Goal: Information Seeking & Learning: Check status

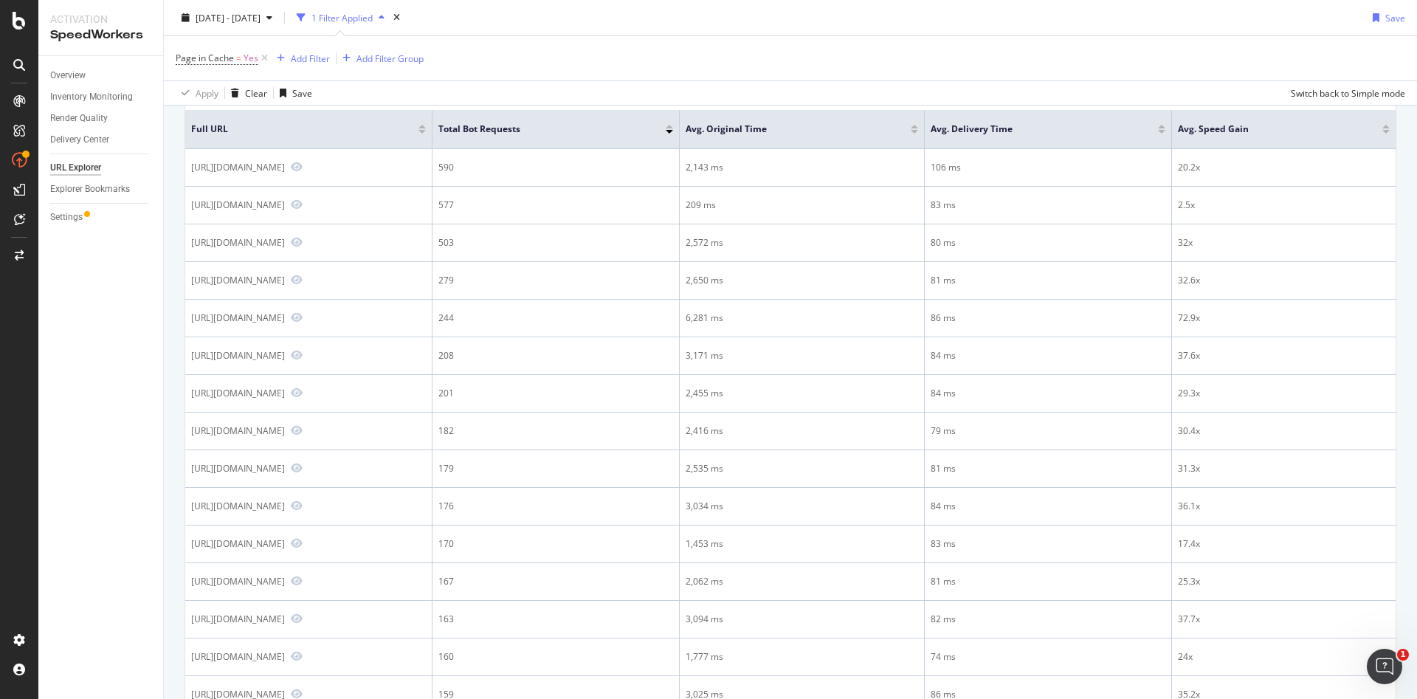
scroll to position [192, 0]
click at [272, 17] on icon "button" at bounding box center [269, 17] width 6 height 9
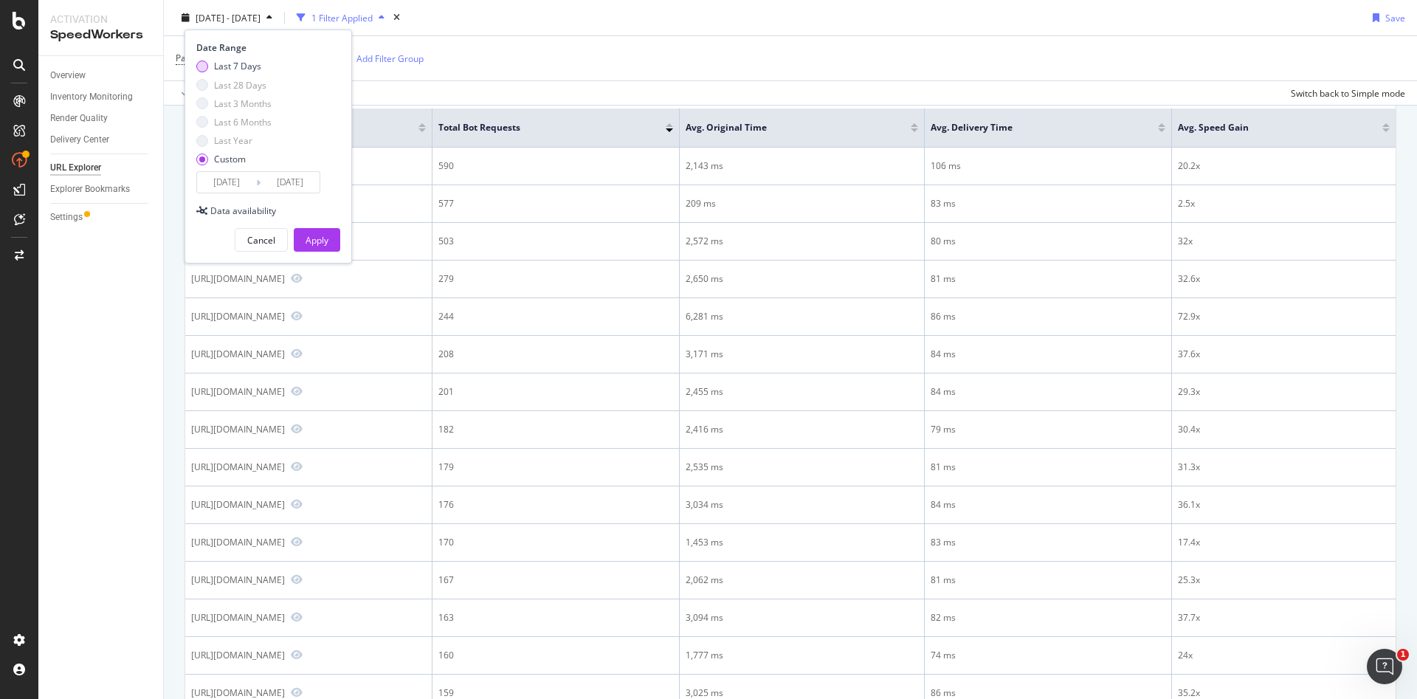
click at [229, 69] on div "Last 7 Days" at bounding box center [237, 66] width 47 height 13
type input "2025/08/27"
type input "2025/09/02"
click at [315, 246] on div "Apply" at bounding box center [316, 240] width 23 height 13
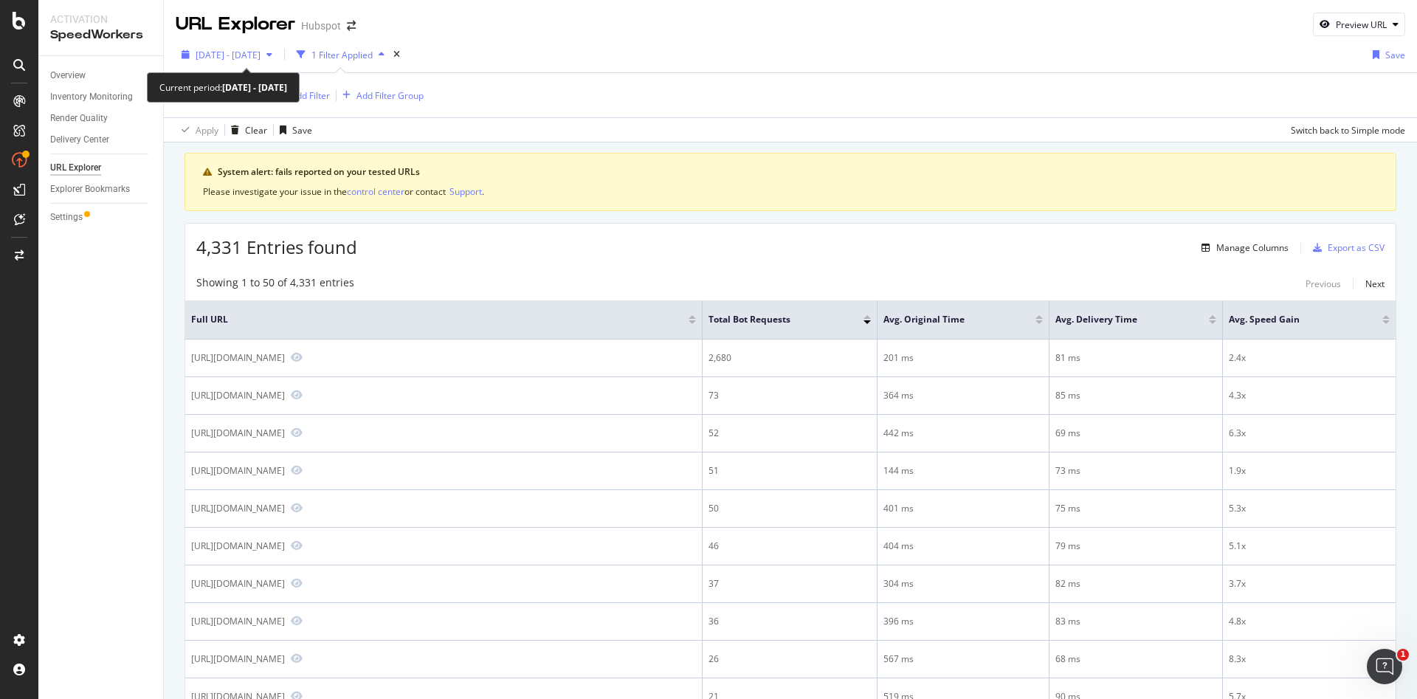
click at [260, 55] on span "2025 Aug. 27th - Sep. 2nd" at bounding box center [228, 55] width 65 height 13
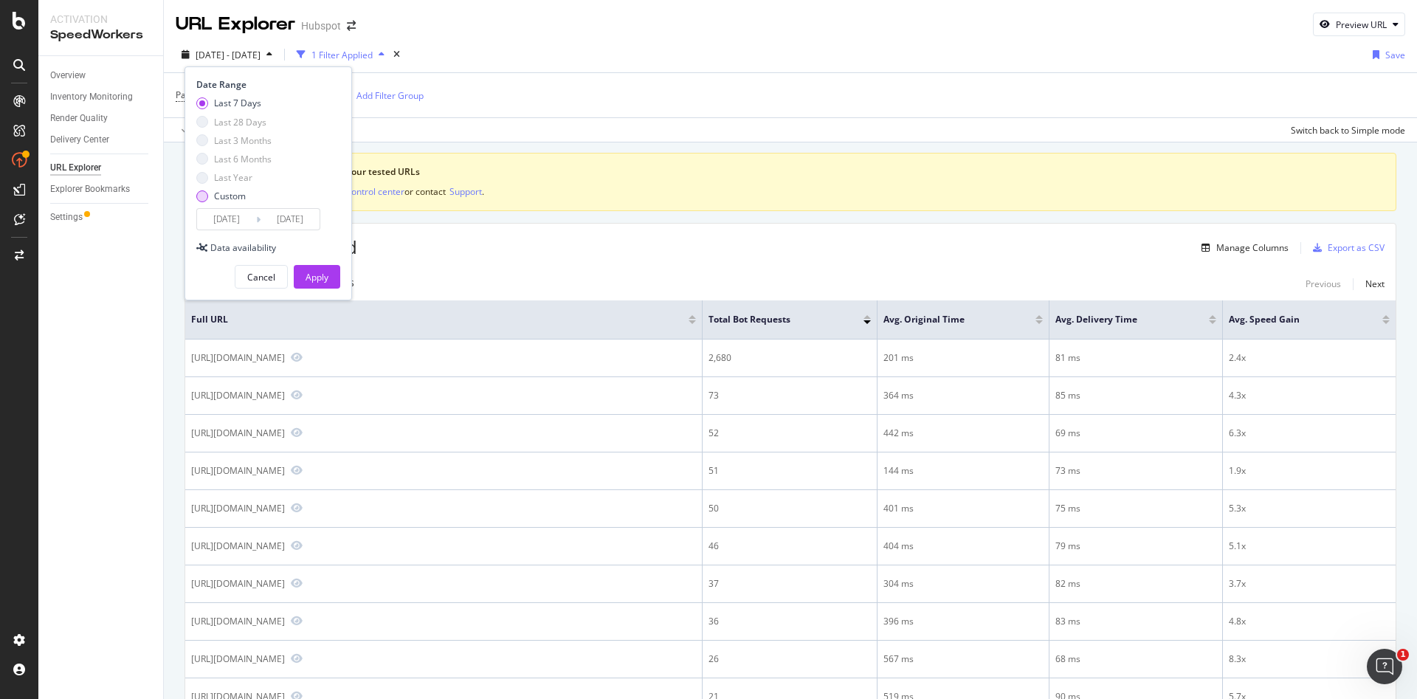
click at [227, 195] on div "Custom" at bounding box center [230, 196] width 32 height 13
type input "2025/08/13"
click at [315, 274] on div "Apply" at bounding box center [316, 277] width 23 height 13
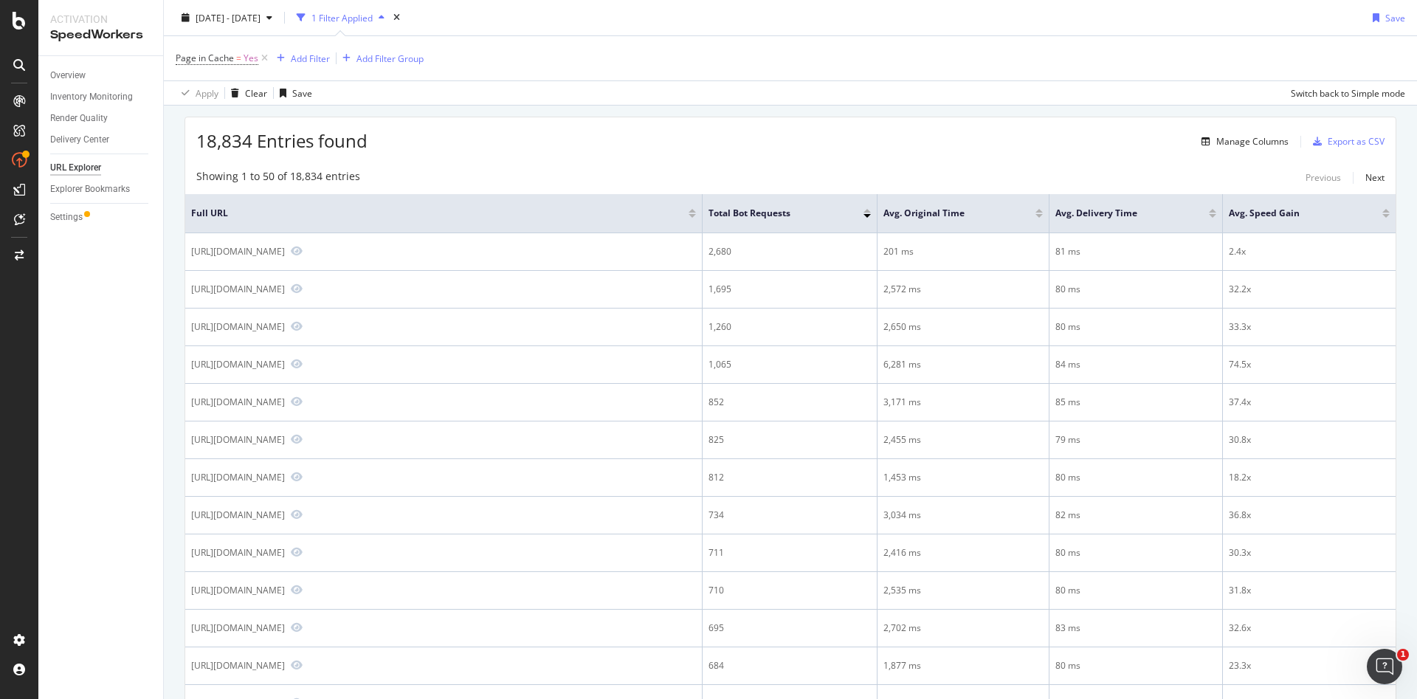
scroll to position [119, 0]
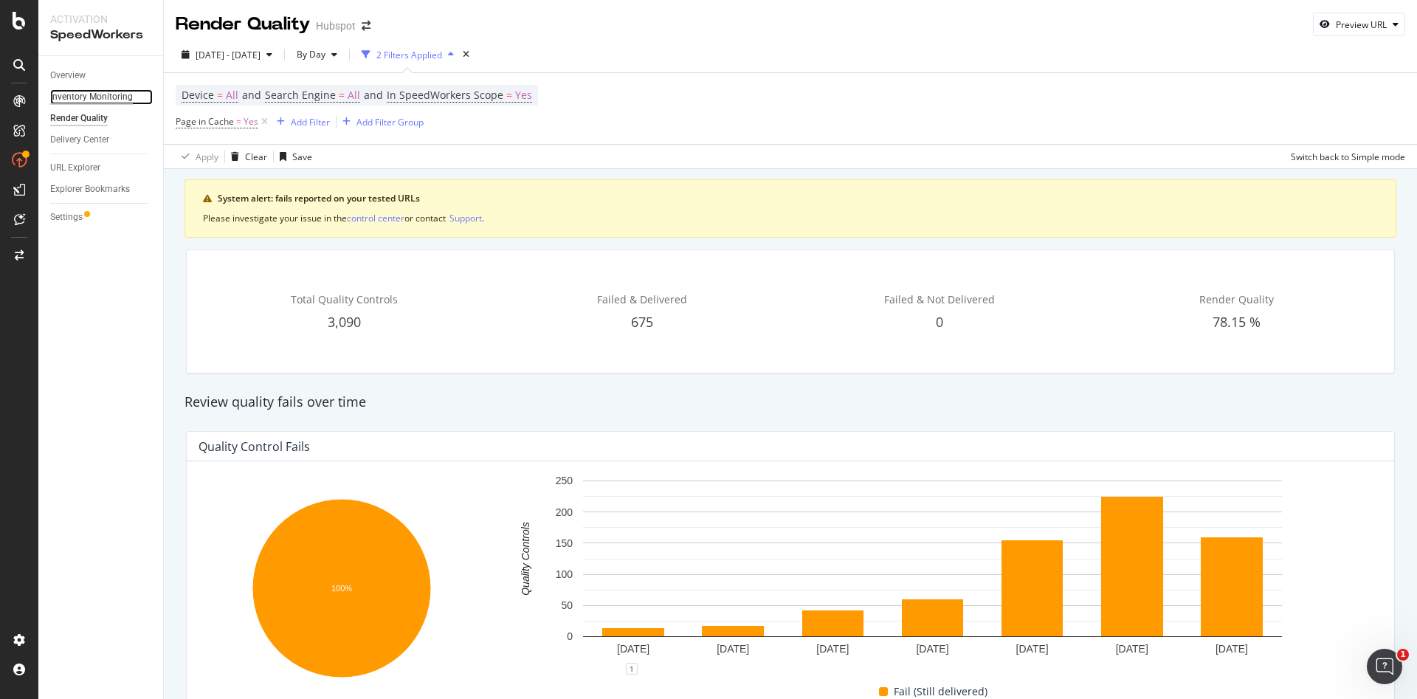
click at [77, 100] on div "Inventory Monitoring" at bounding box center [91, 96] width 83 height 15
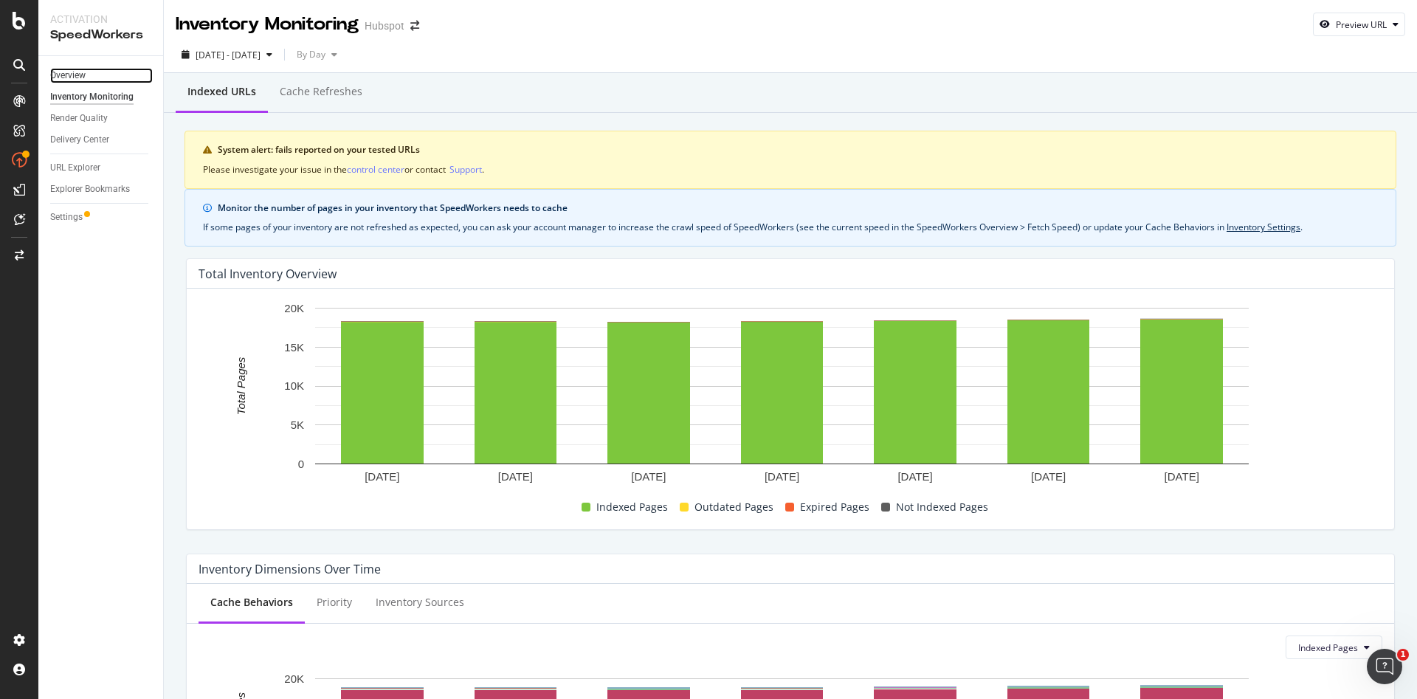
click at [87, 76] on link "Overview" at bounding box center [101, 75] width 103 height 15
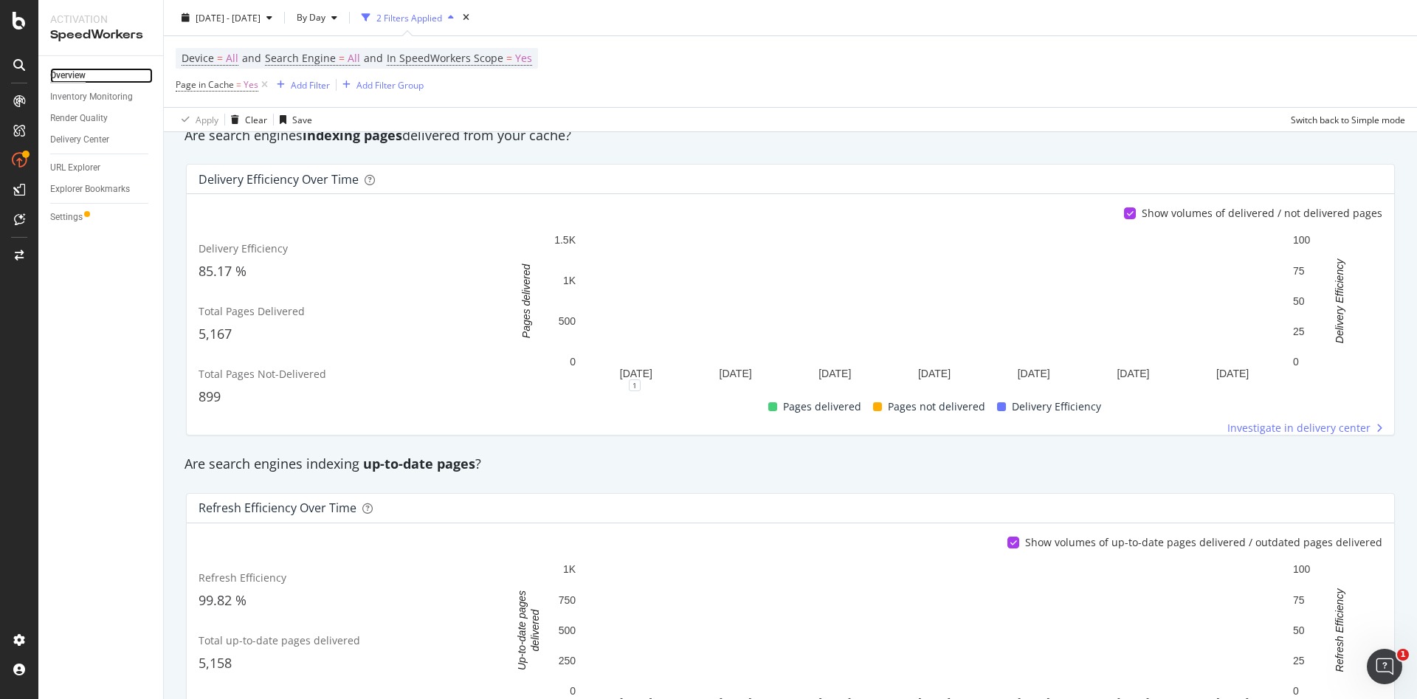
scroll to position [292, 0]
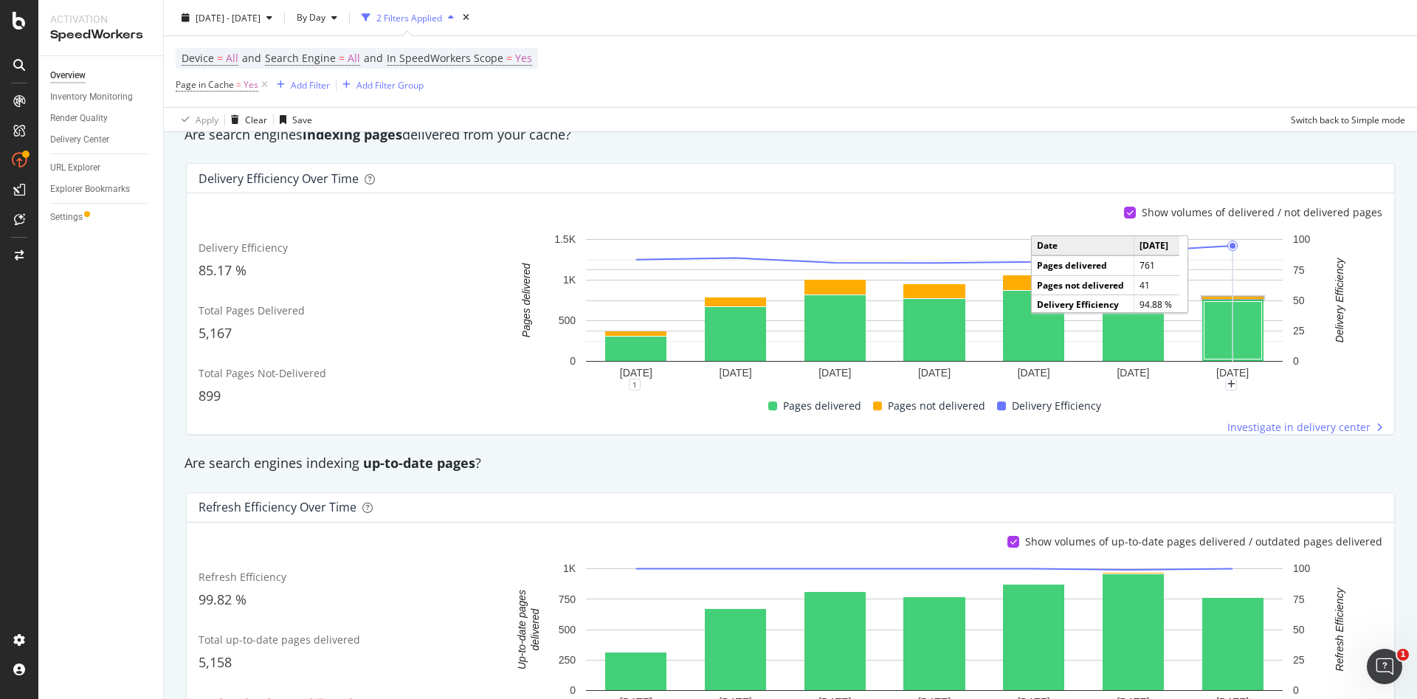
click at [1222, 297] on rect "A chart." at bounding box center [1233, 298] width 62 height 3
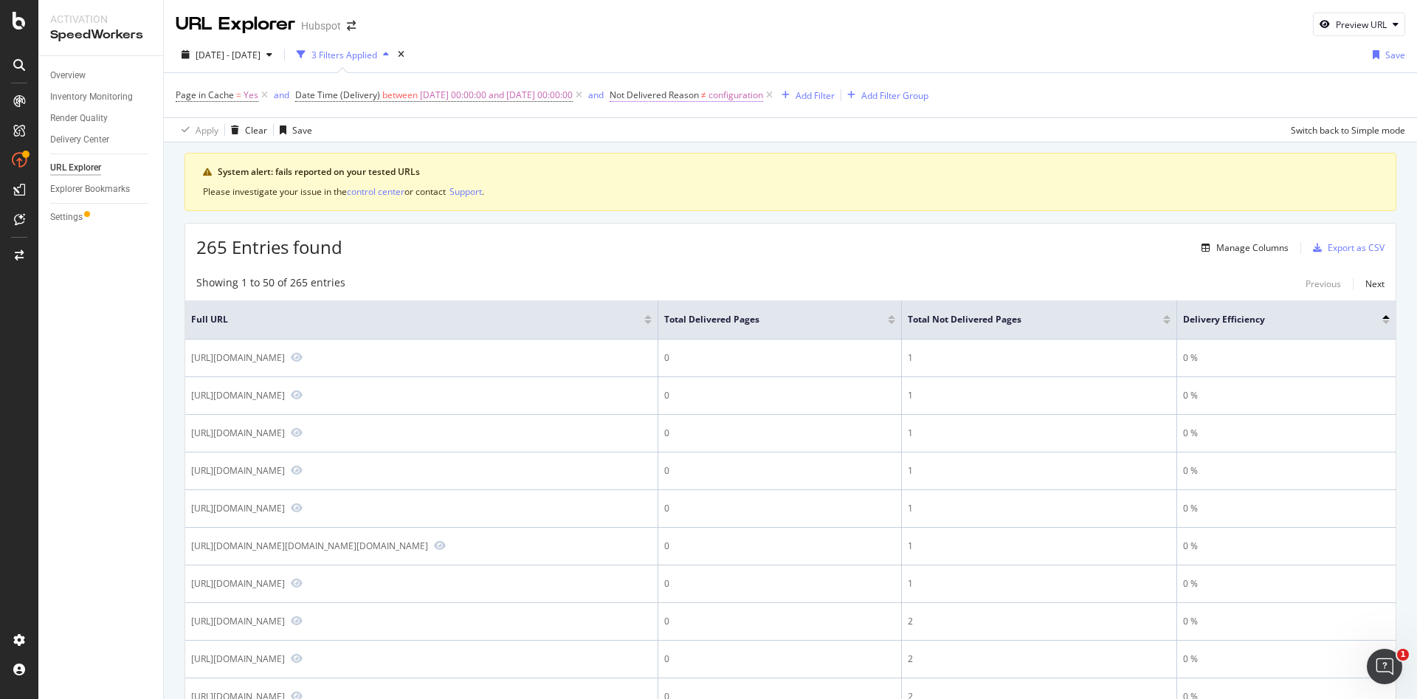
click at [763, 95] on span "configuration" at bounding box center [735, 95] width 55 height 21
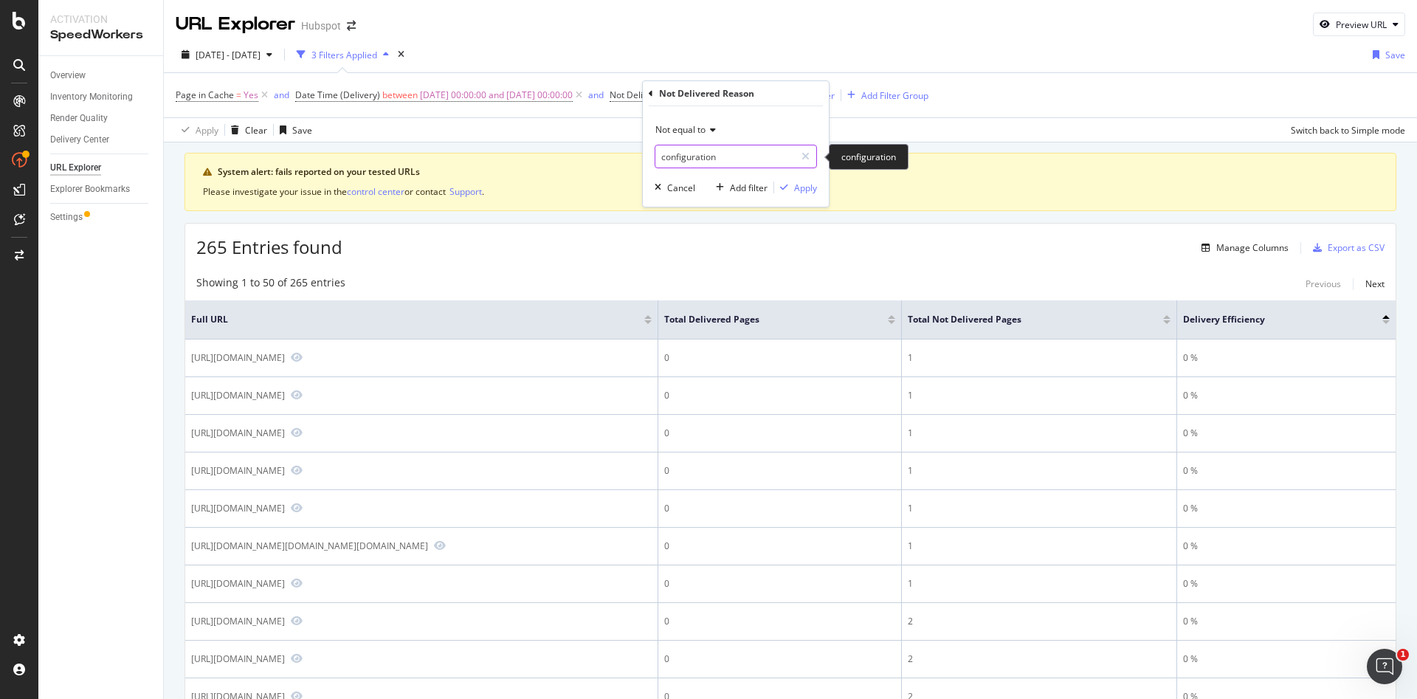
click at [744, 155] on input "configuration" at bounding box center [724, 157] width 139 height 24
click at [1011, 131] on div "Apply Clear Save Switch back to Simple mode" at bounding box center [790, 129] width 1253 height 24
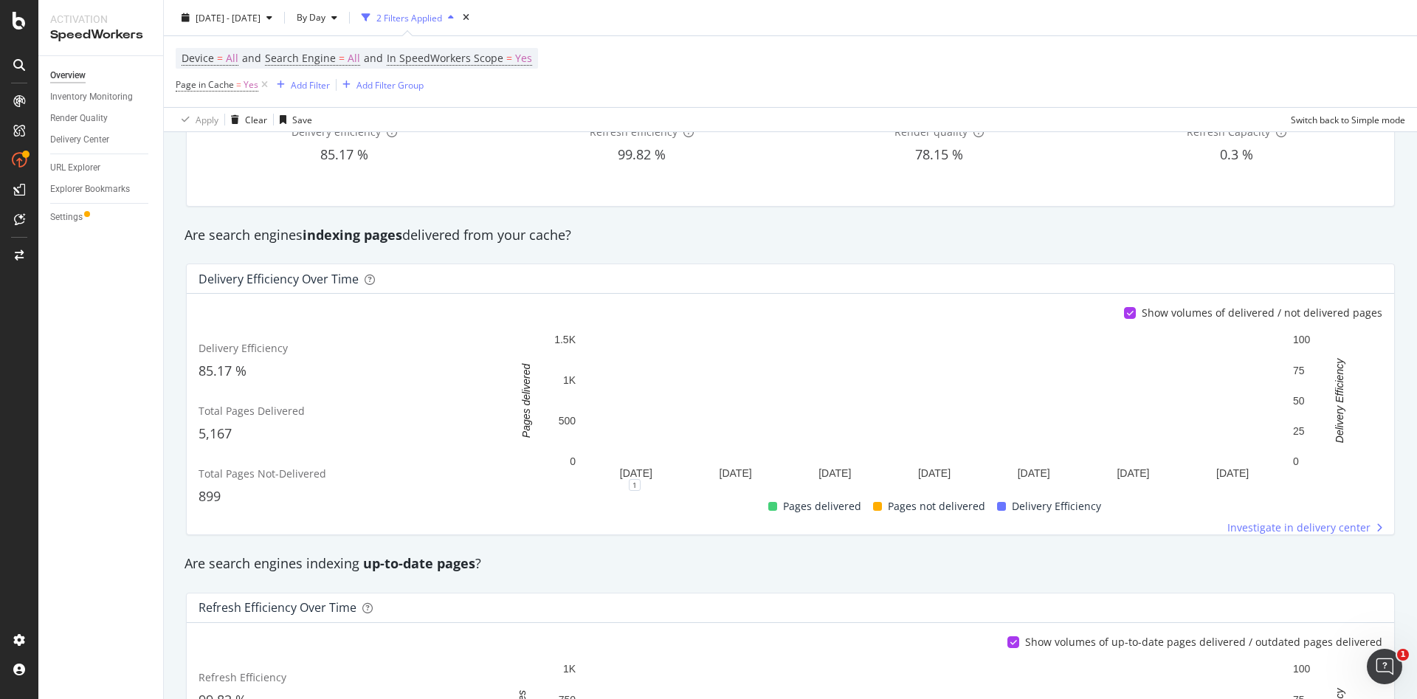
scroll to position [97, 0]
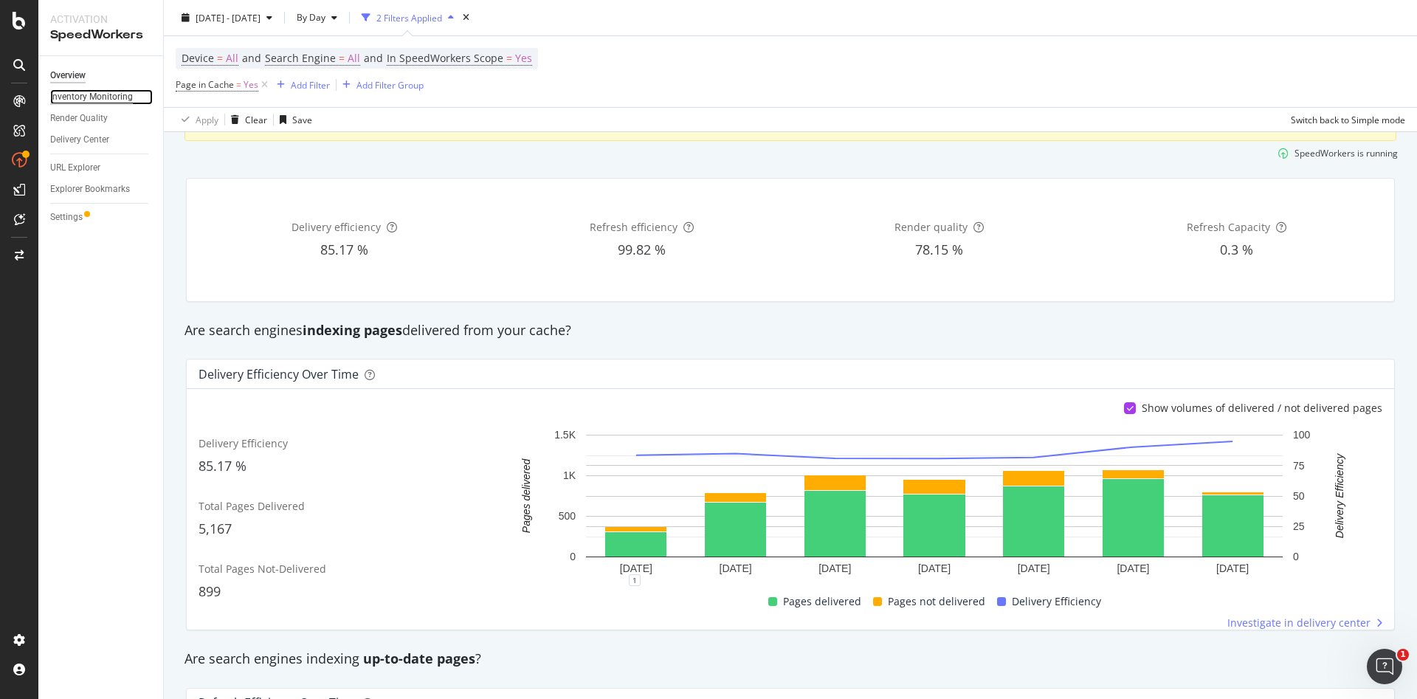
click at [106, 93] on div "Inventory Monitoring" at bounding box center [91, 96] width 83 height 15
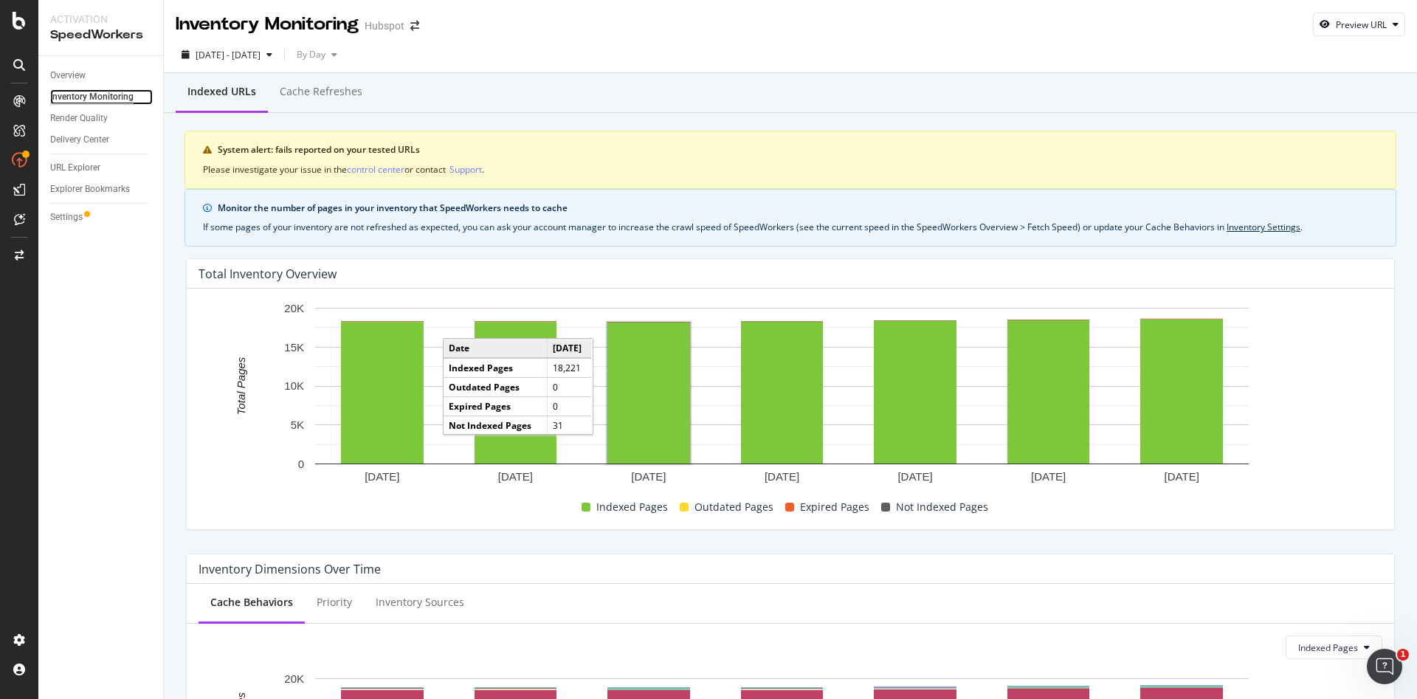
scroll to position [376, 0]
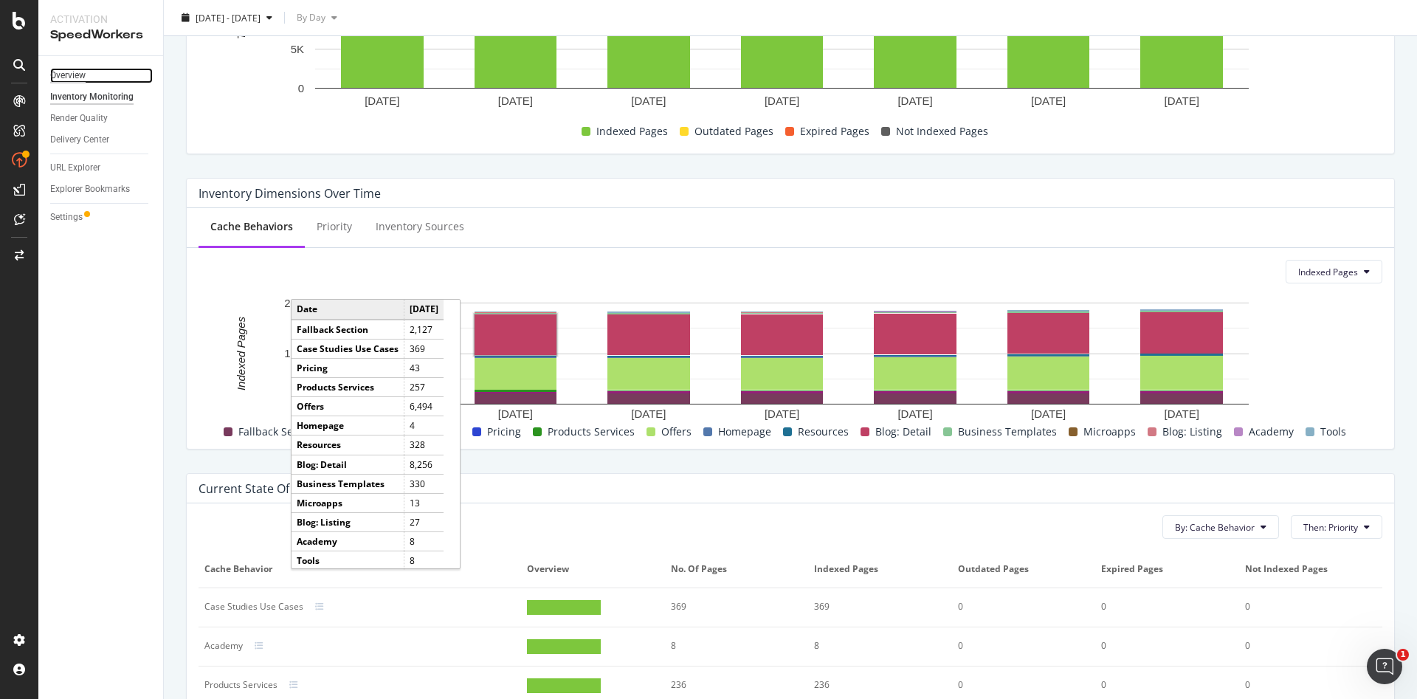
click at [72, 69] on div "Overview" at bounding box center [67, 75] width 35 height 15
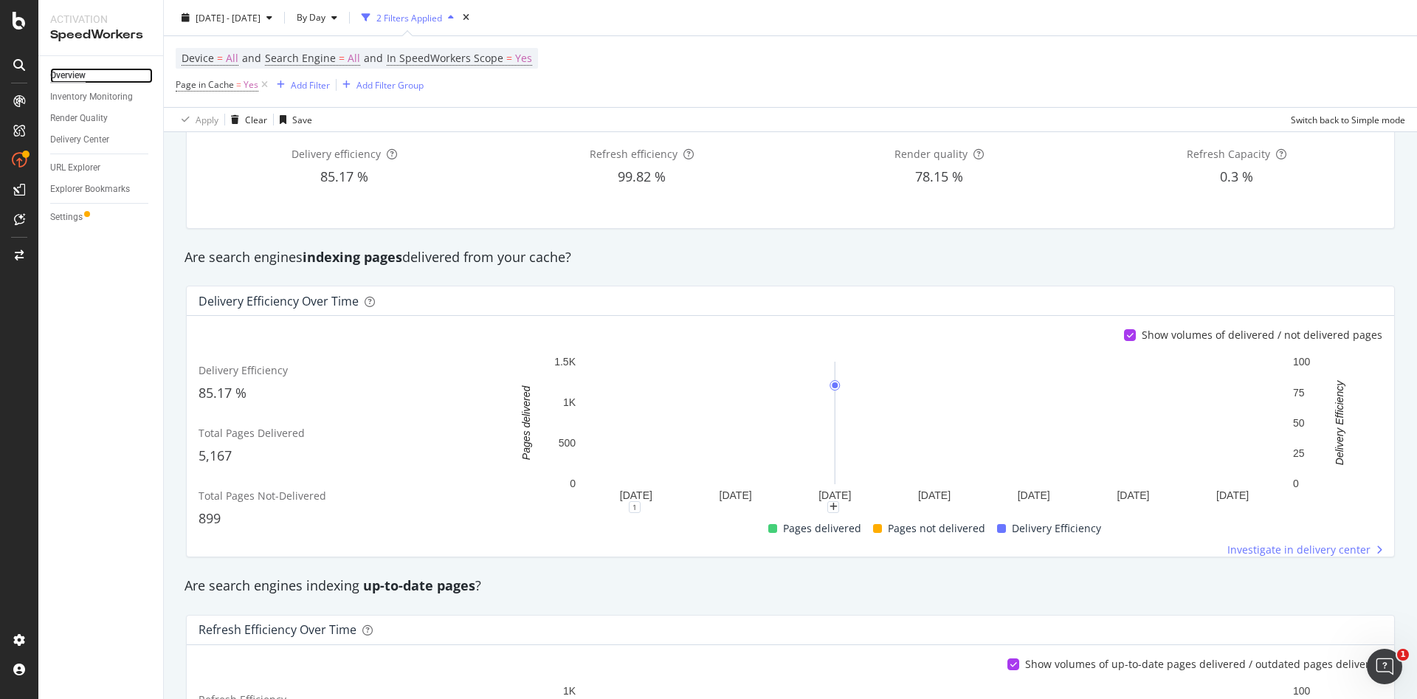
scroll to position [168, 0]
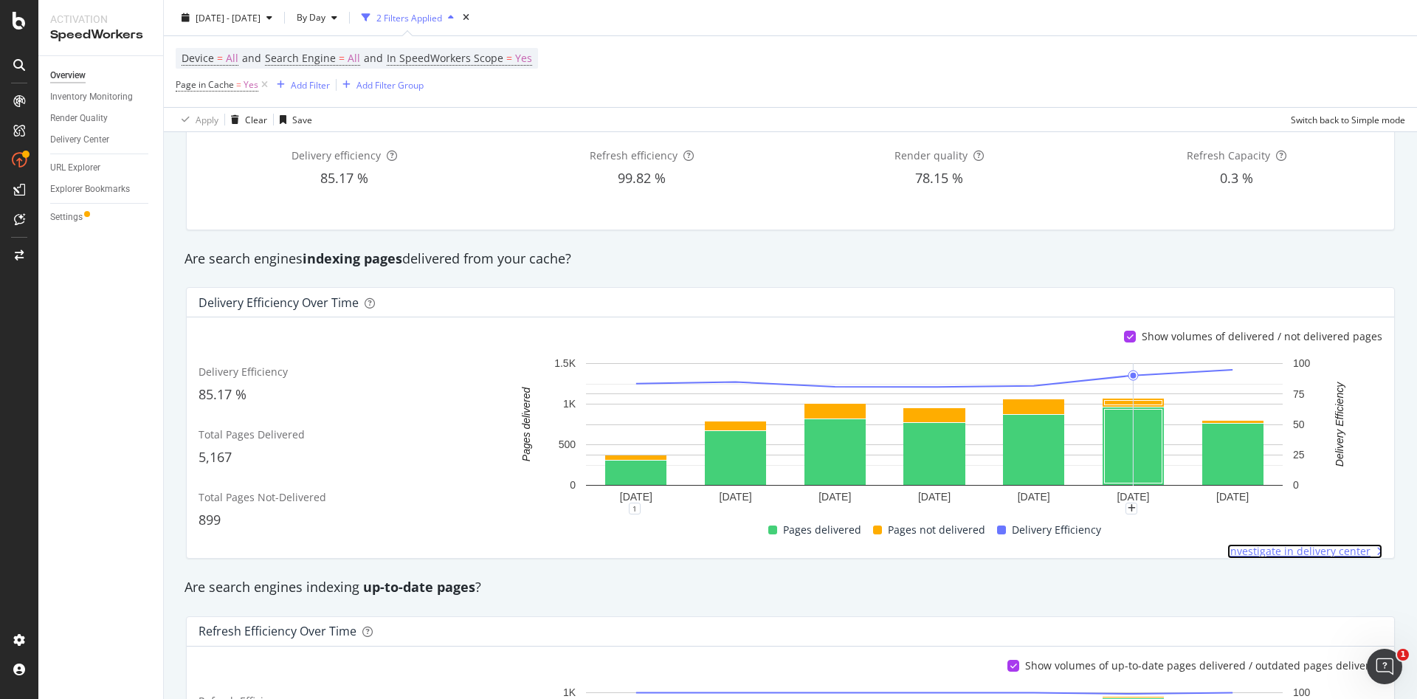
click at [1261, 550] on span "Investigate in delivery center" at bounding box center [1298, 551] width 143 height 15
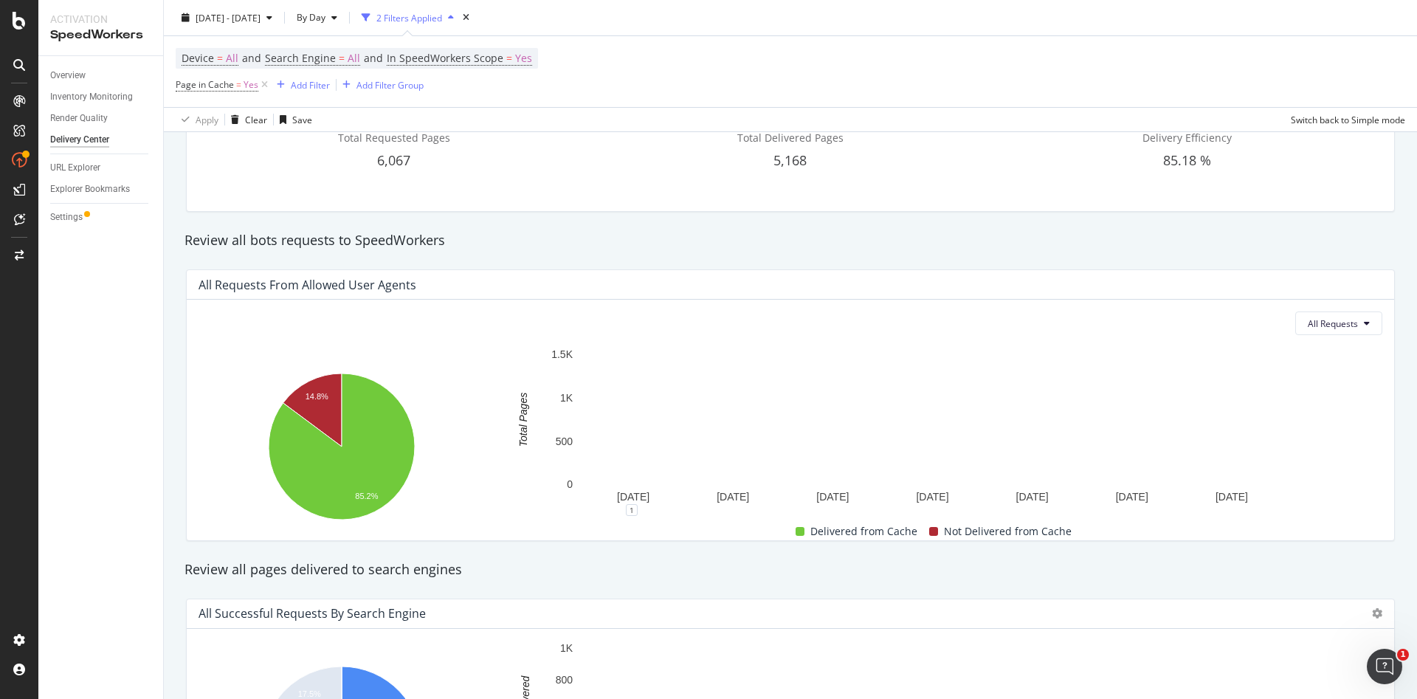
scroll to position [160, 0]
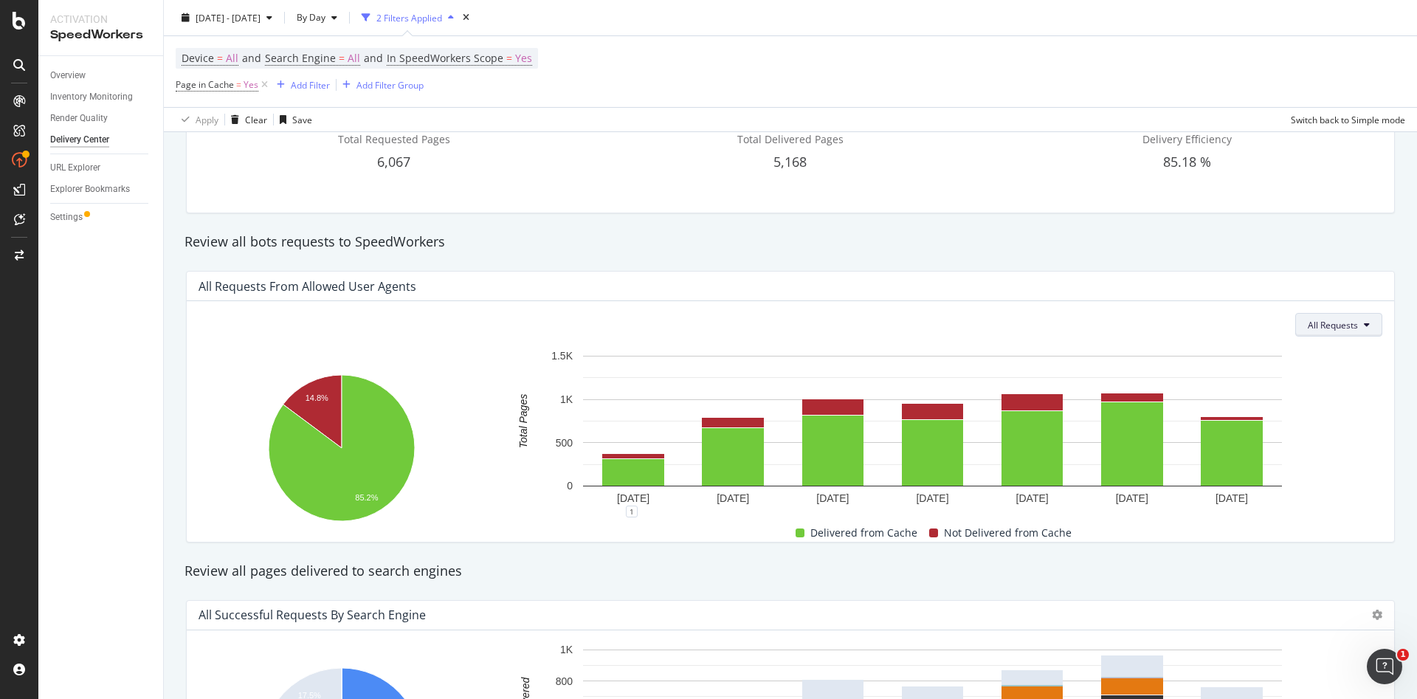
click at [1327, 331] on span "All Requests" at bounding box center [1332, 325] width 50 height 13
click at [1323, 408] on span "Not Delivered" at bounding box center [1342, 408] width 57 height 13
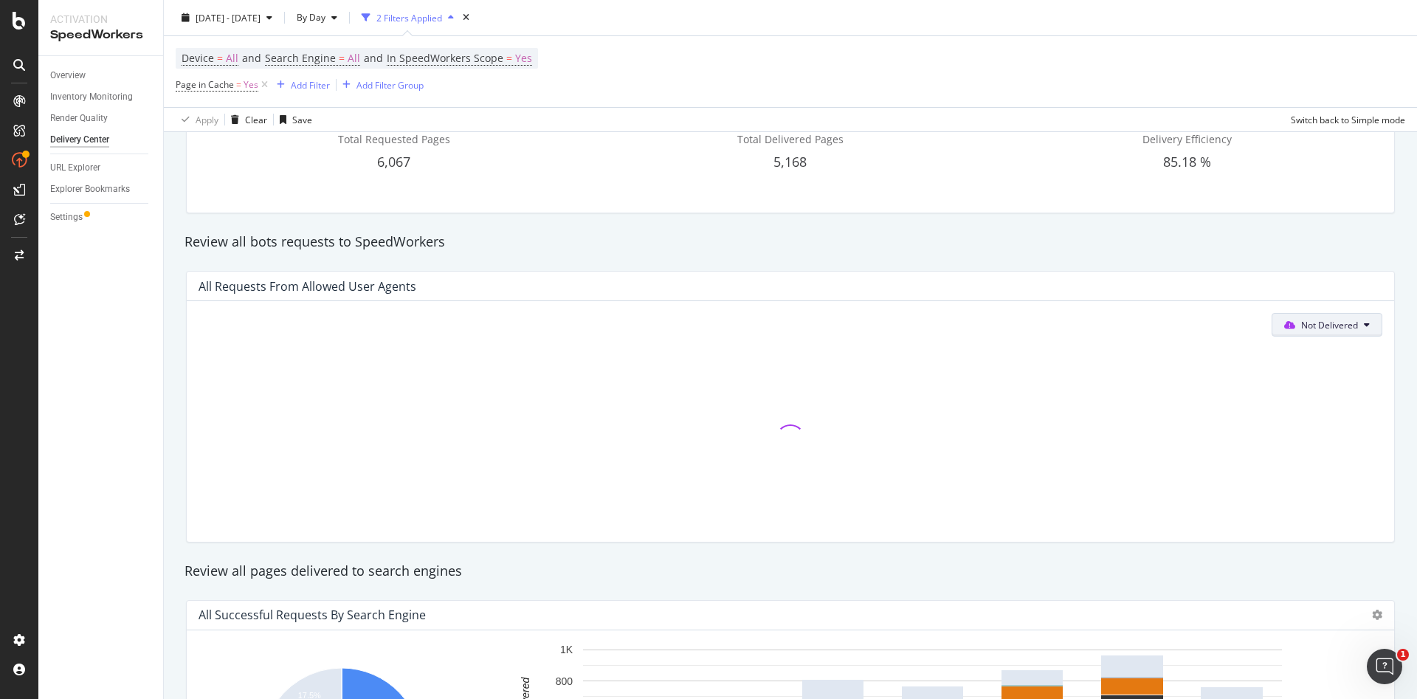
click at [1318, 324] on span "Not Delivered" at bounding box center [1329, 325] width 57 height 13
click at [1298, 356] on span "All Requests" at bounding box center [1307, 353] width 81 height 13
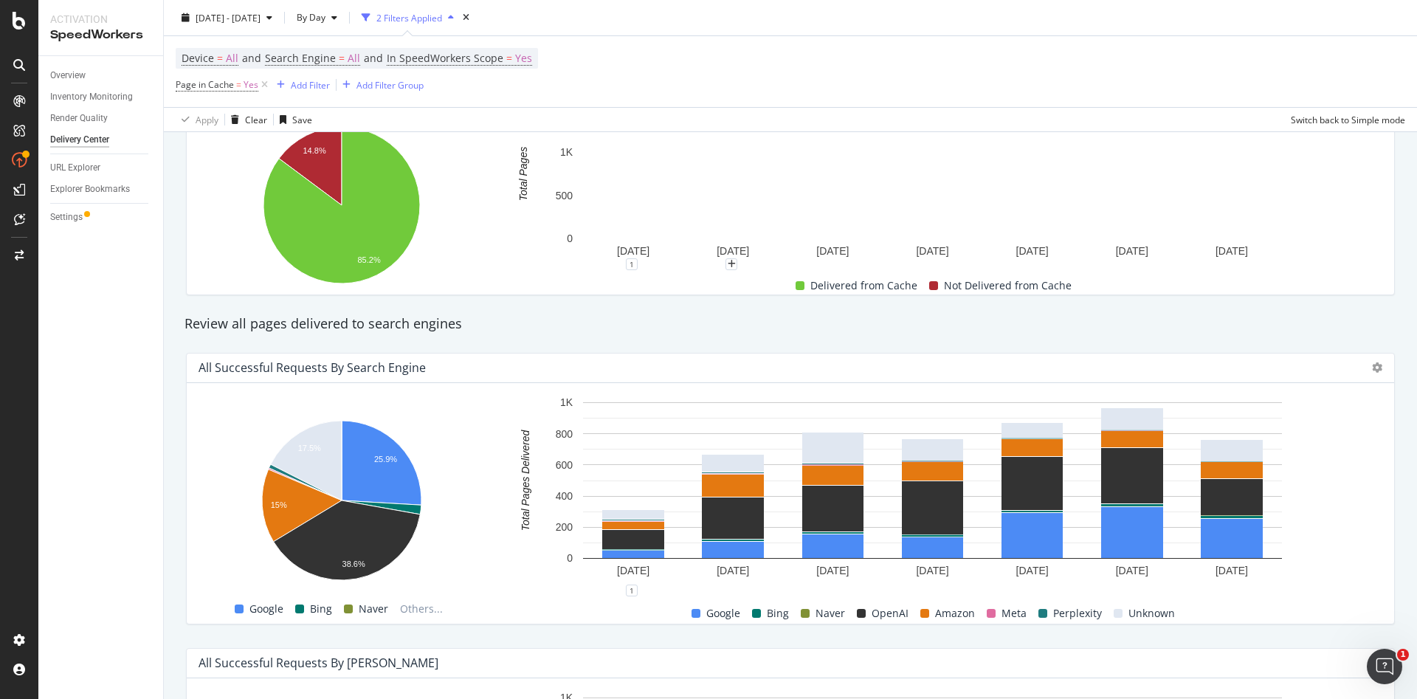
scroll to position [513, 0]
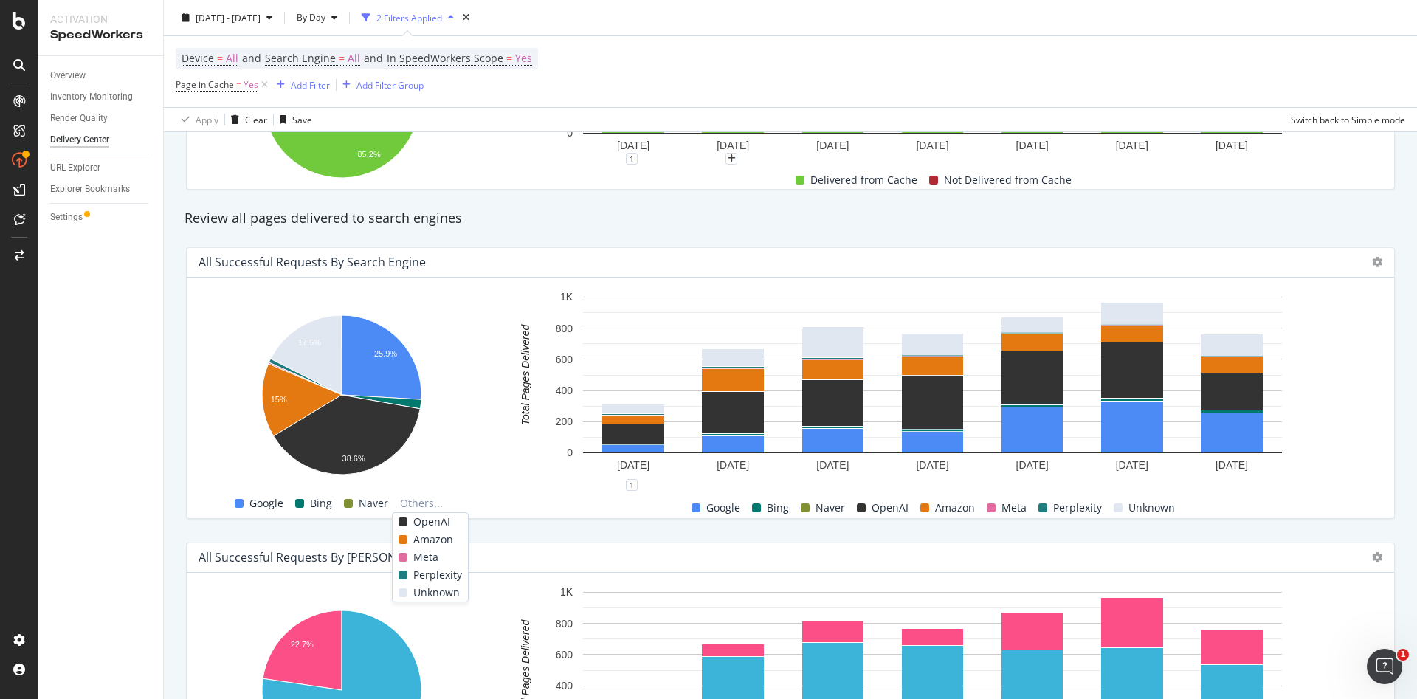
click at [398, 523] on div "OpenAI" at bounding box center [429, 522] width 75 height 18
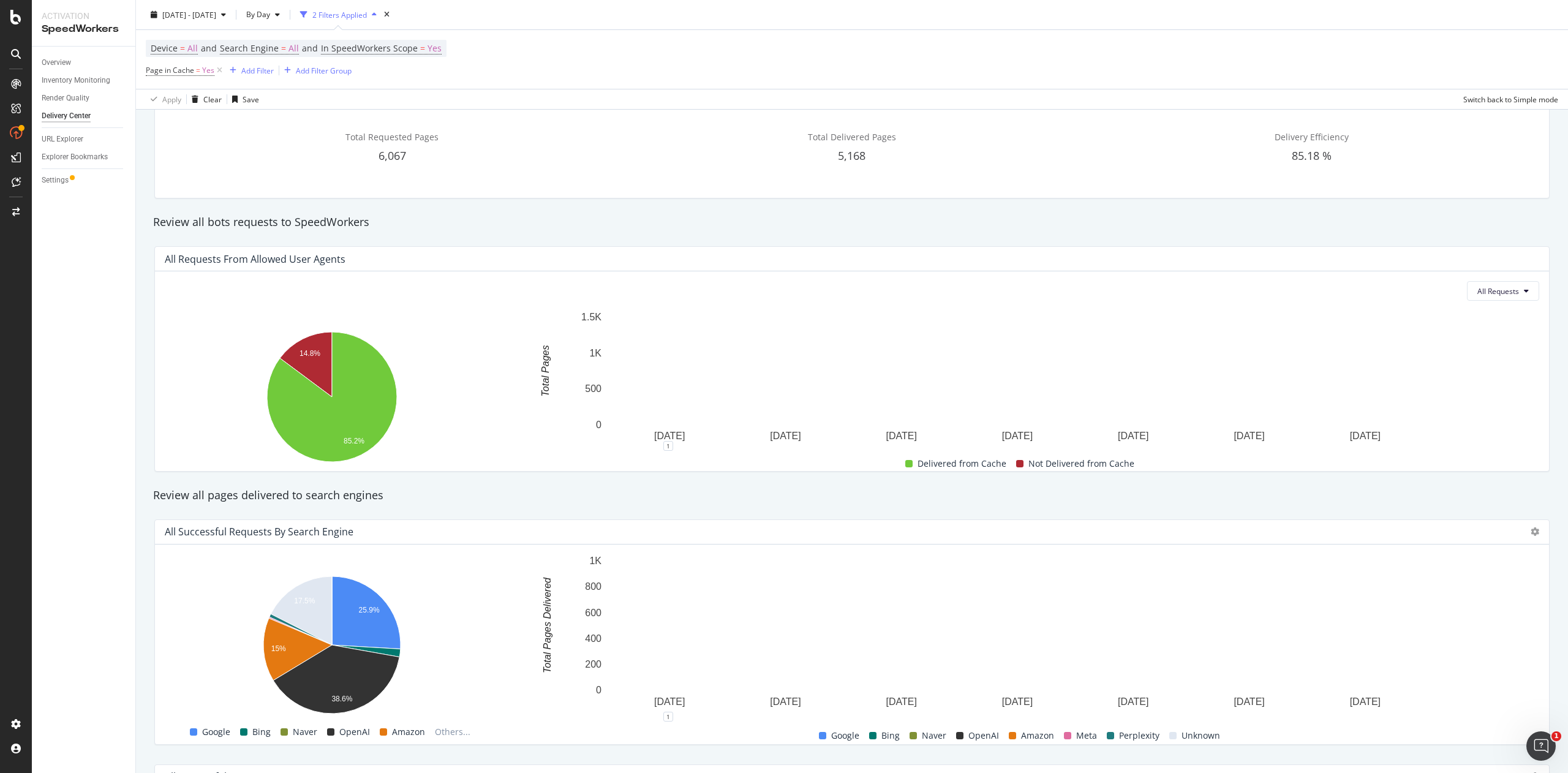
scroll to position [110, 0]
